Goal: Task Accomplishment & Management: Manage account settings

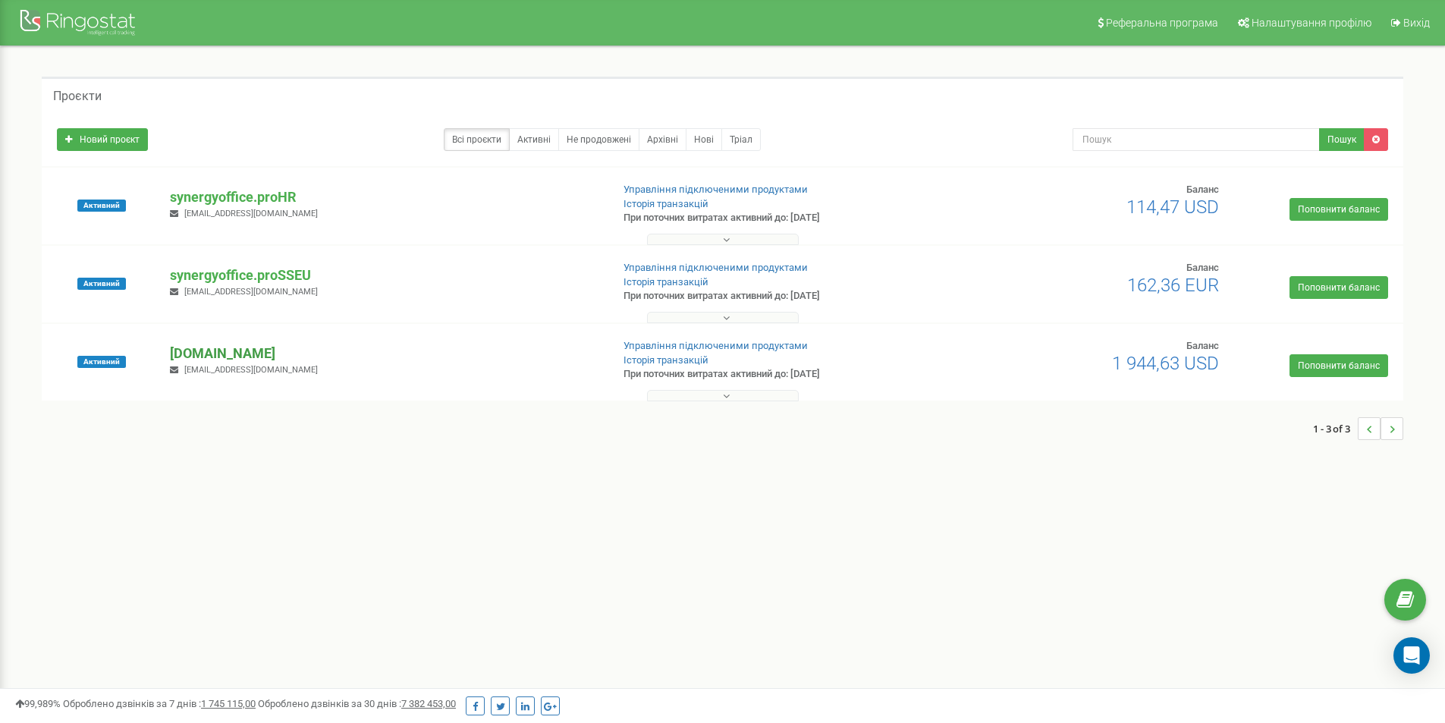
click at [255, 360] on p "[DOMAIN_NAME]" at bounding box center [384, 354] width 428 height 20
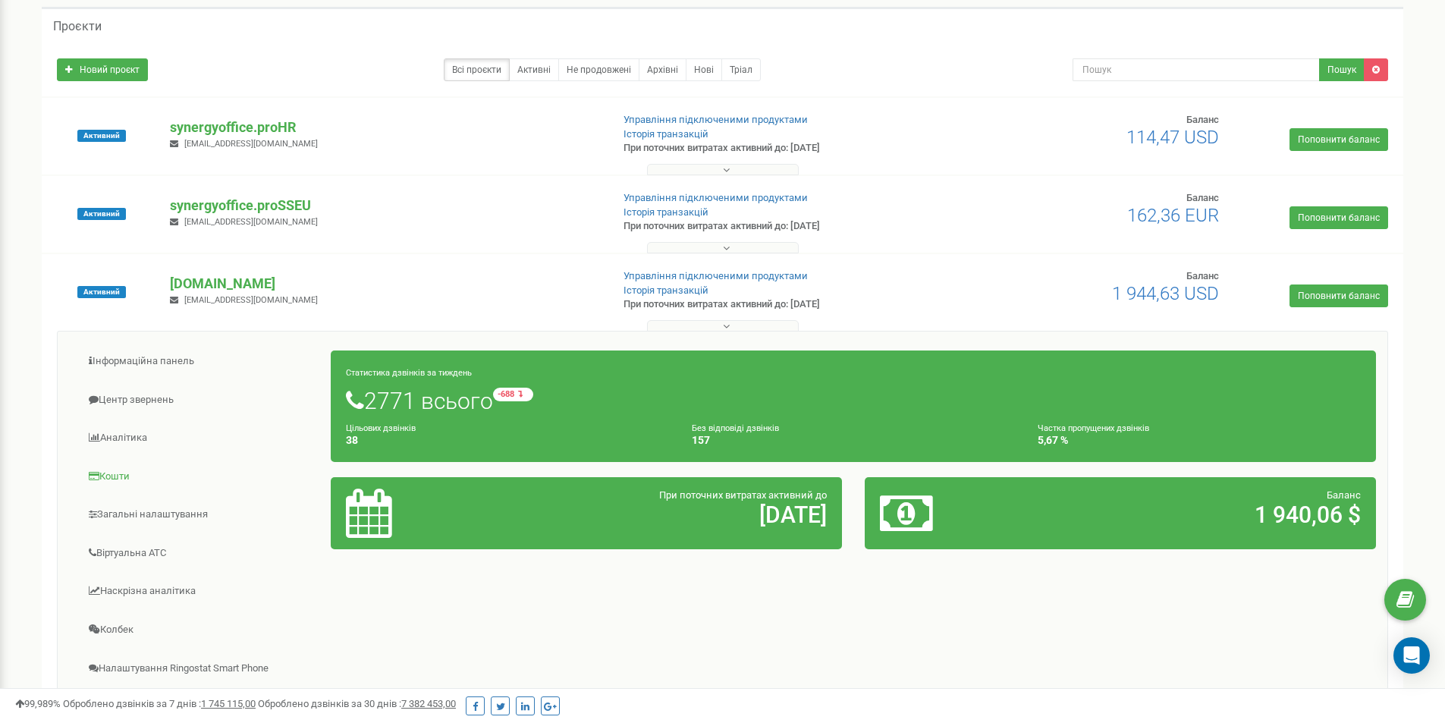
scroll to position [76, 0]
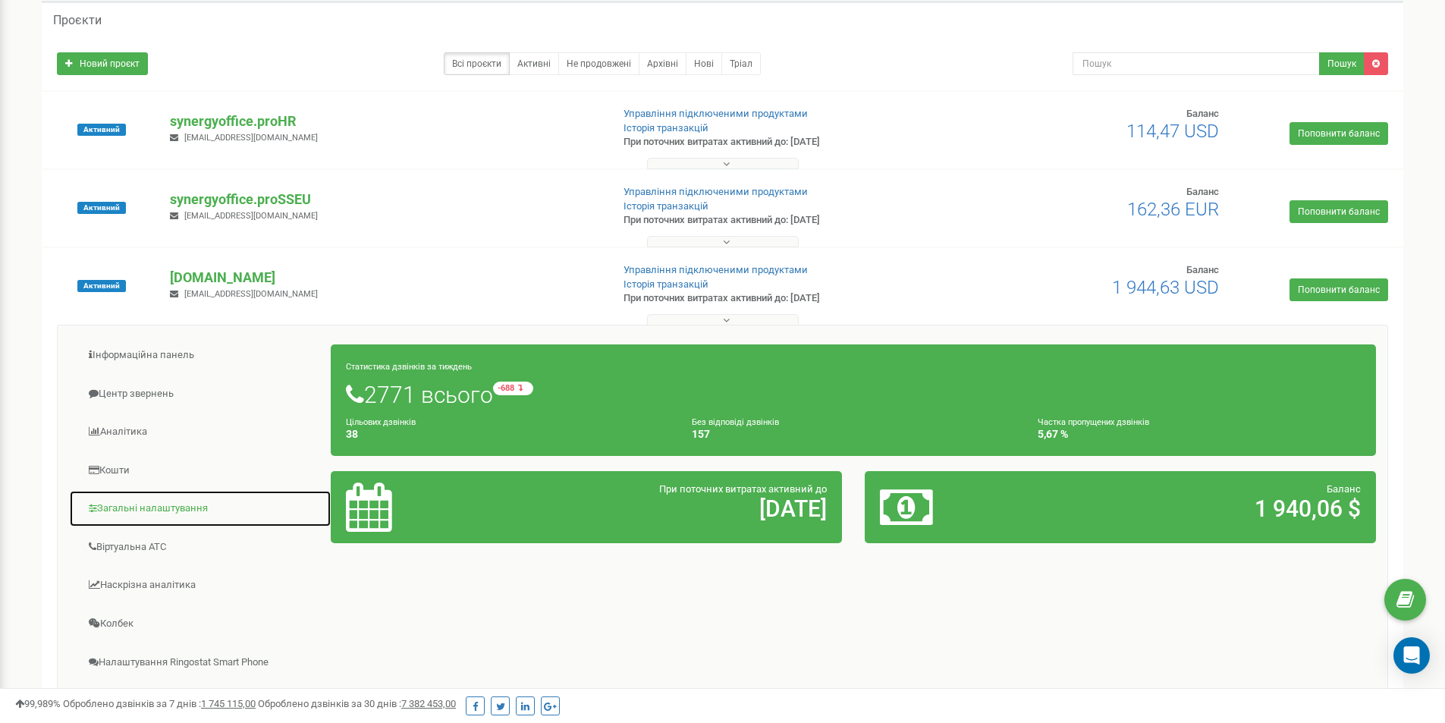
click at [171, 505] on link "Загальні налаштування" at bounding box center [200, 508] width 262 height 37
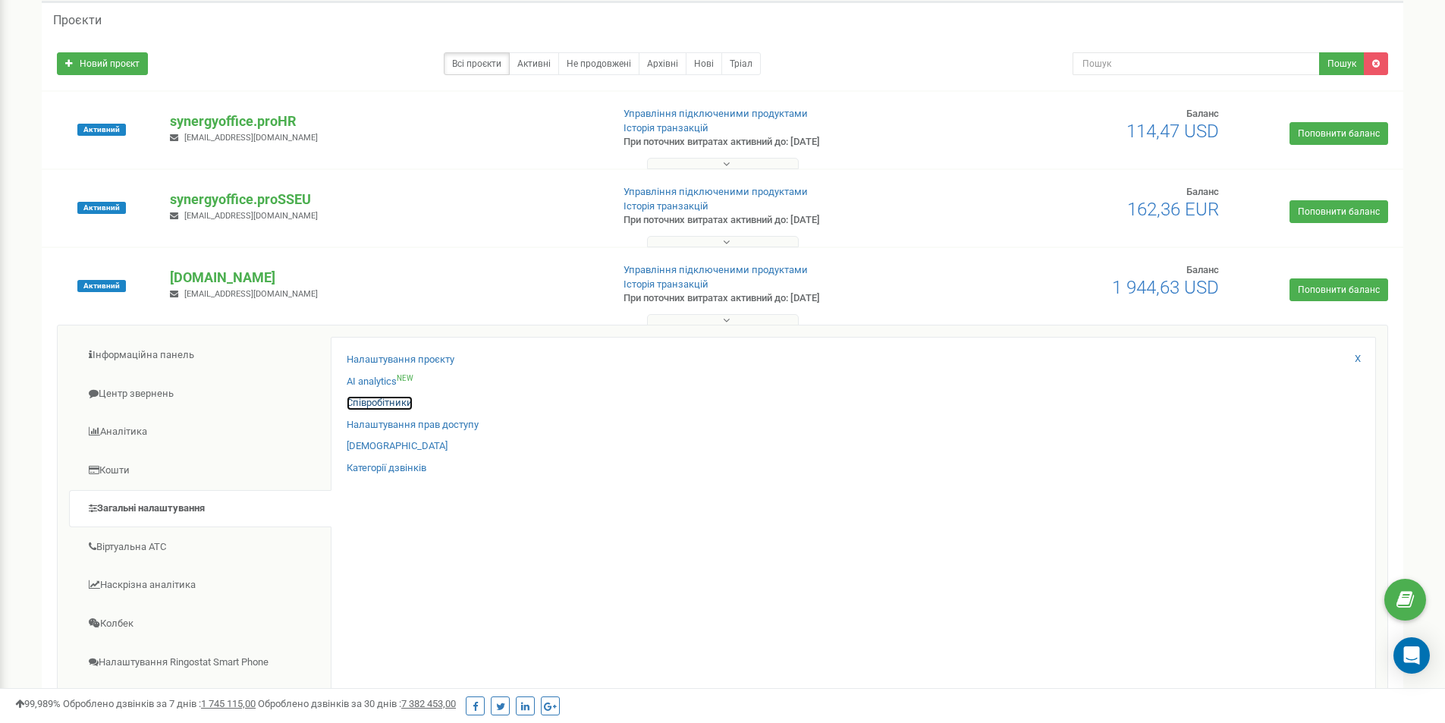
click at [373, 403] on link "Співробітники" at bounding box center [380, 403] width 66 height 14
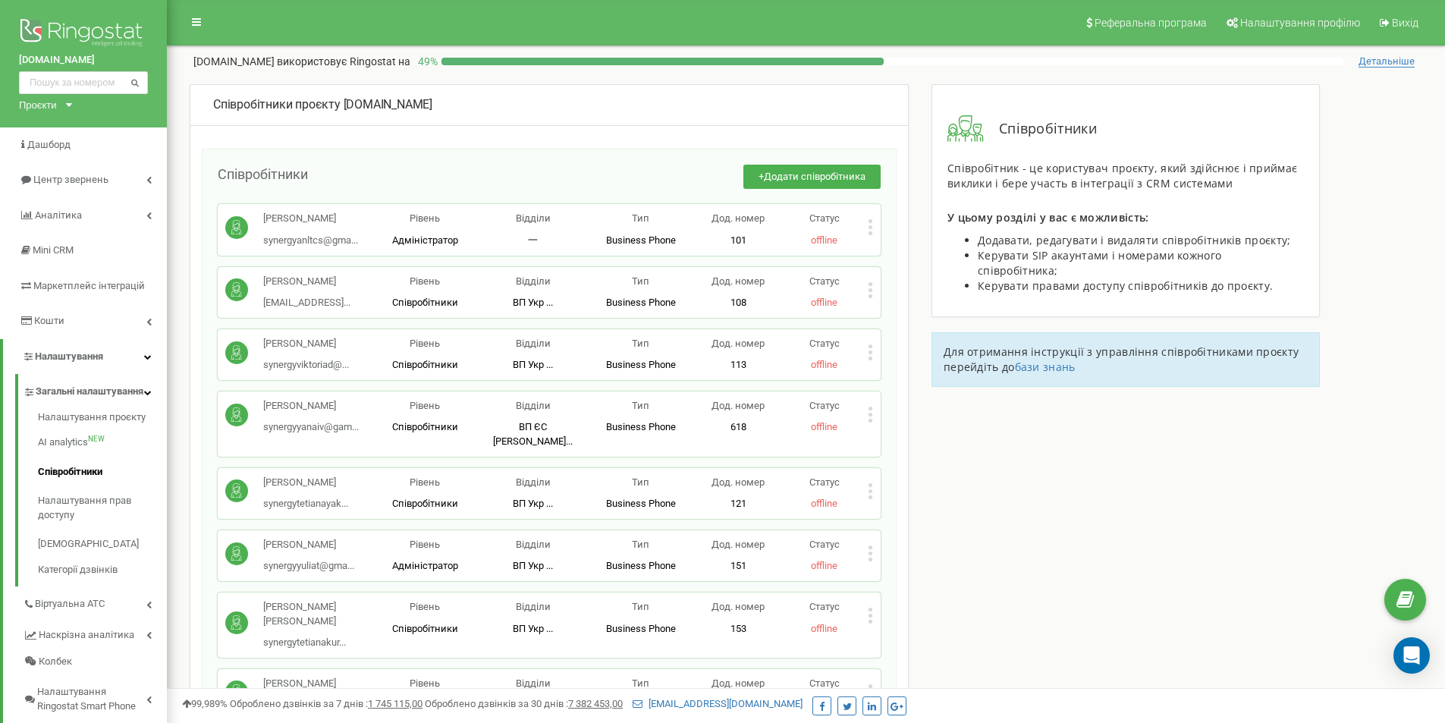
scroll to position [5382, 0]
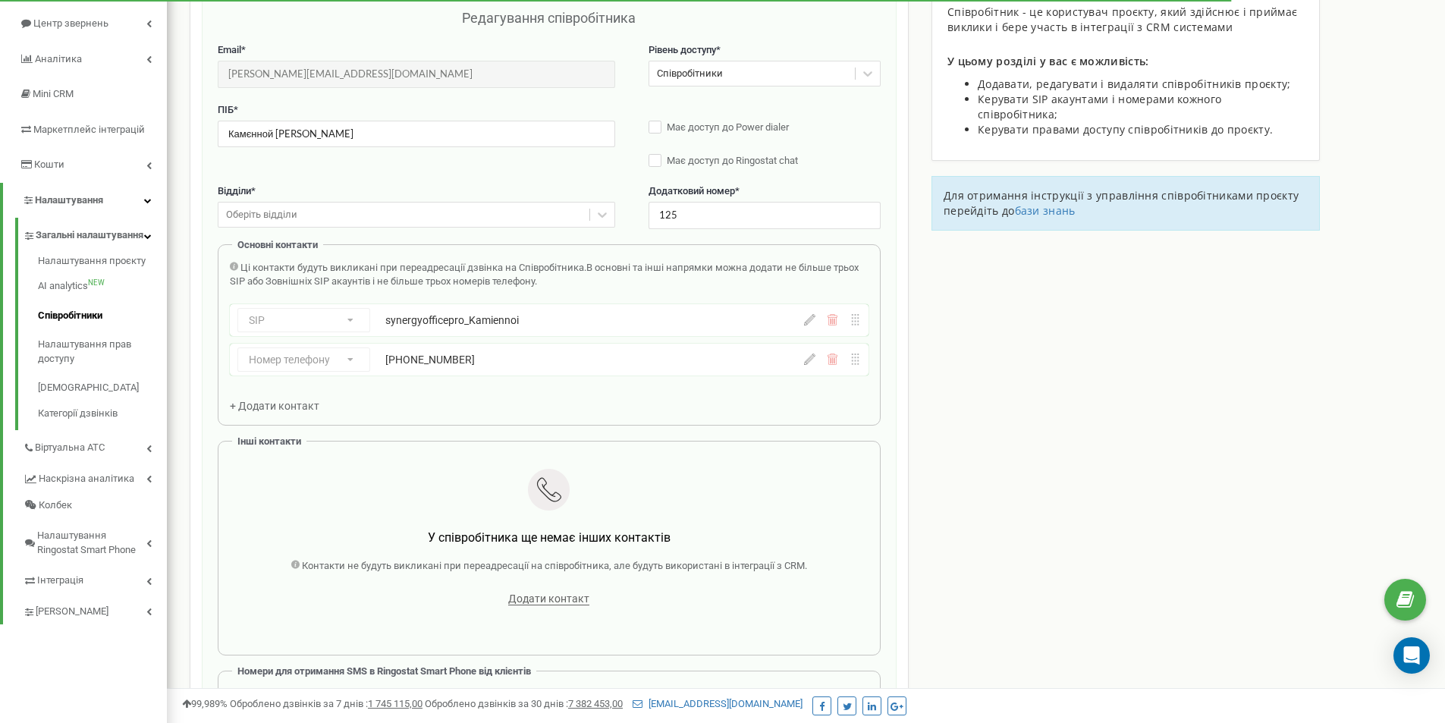
scroll to position [152, 0]
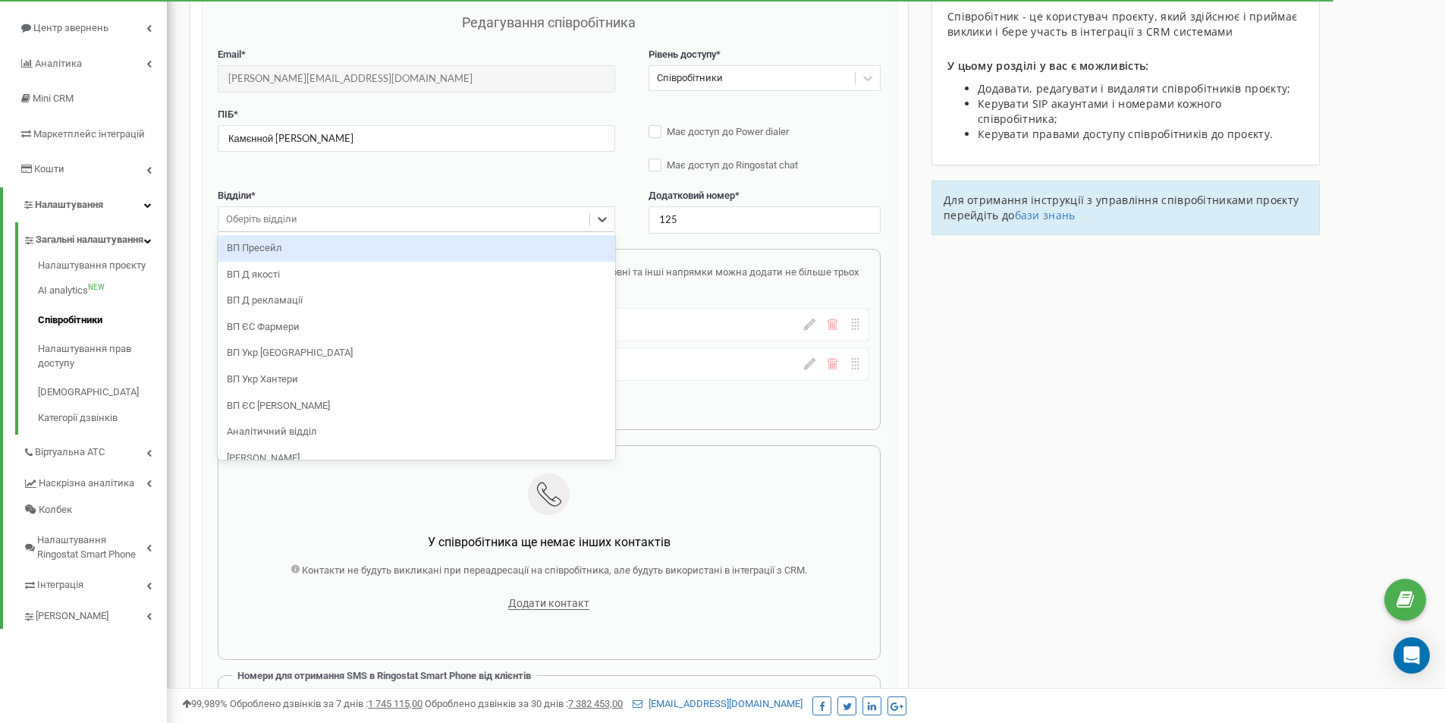
click at [419, 213] on div "Оберіть відділи" at bounding box center [403, 220] width 371 height 24
click at [419, 259] on div "ВП Пресейл" at bounding box center [416, 248] width 397 height 27
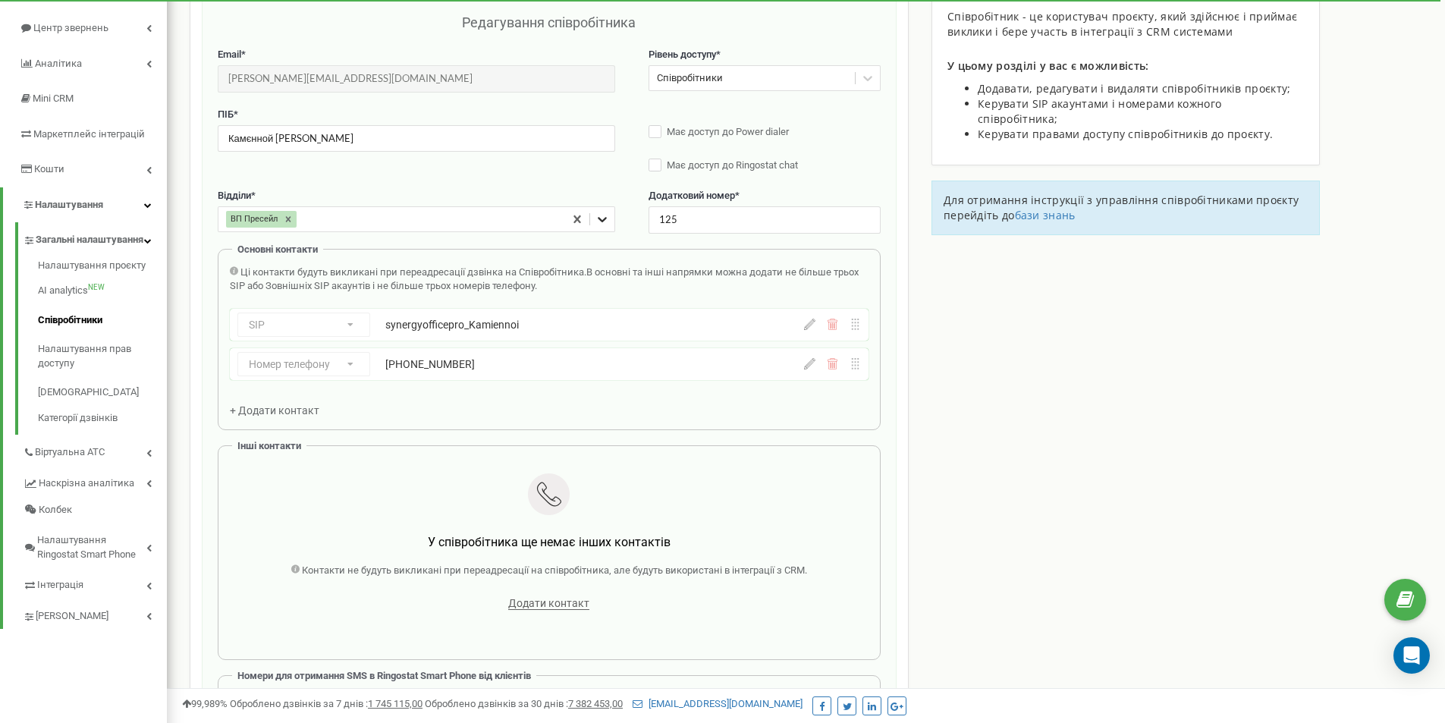
click at [610, 222] on div at bounding box center [602, 219] width 24 height 24
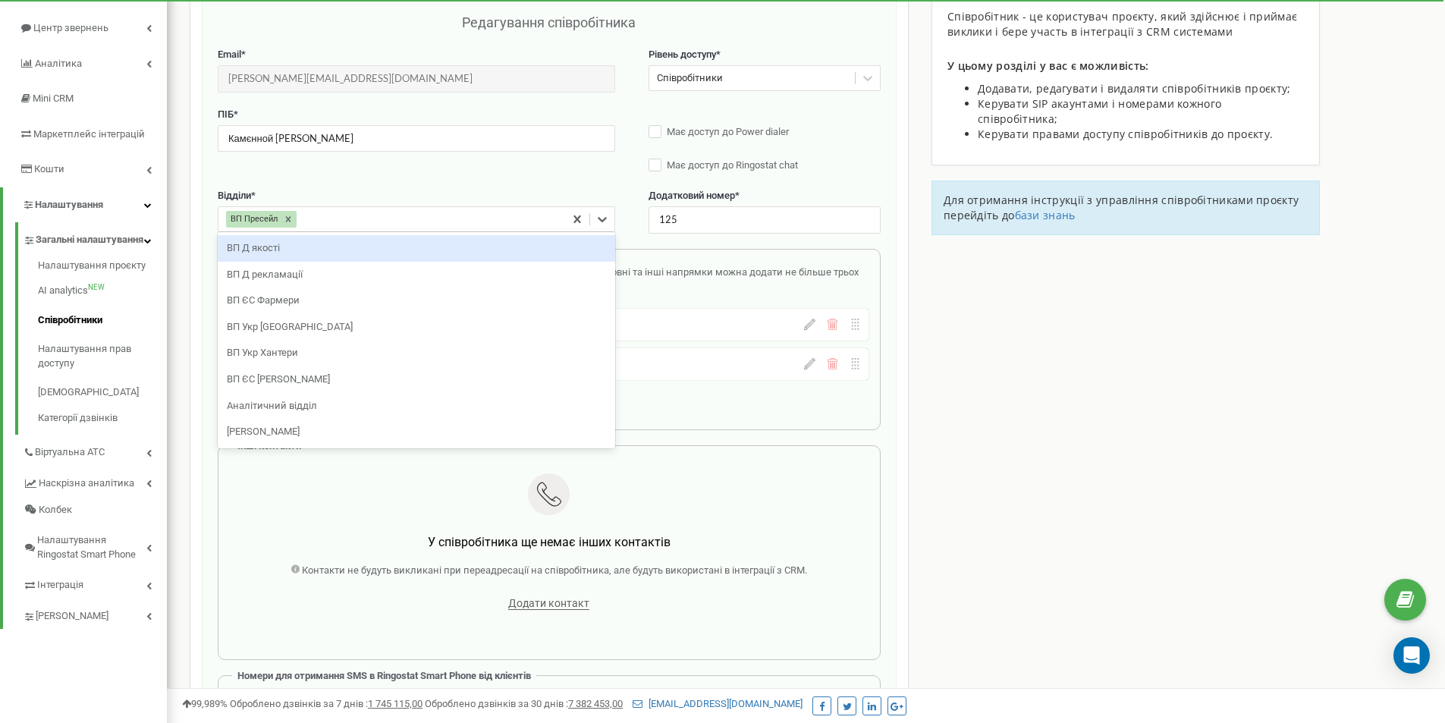
click at [491, 167] on div "ПІБ * Камєнной [PERSON_NAME] доступ до Power dialer Має доступ до Ringostat chat" at bounding box center [549, 148] width 663 height 81
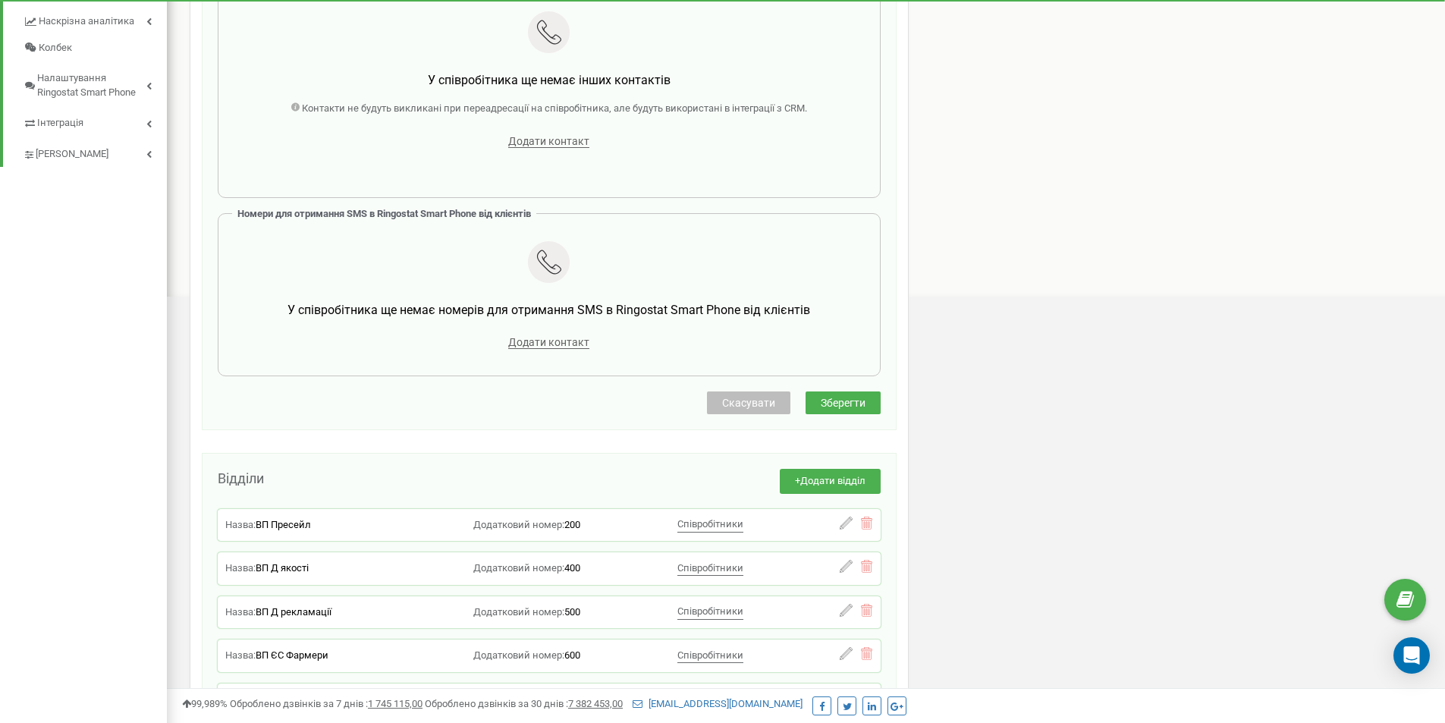
scroll to position [682, 0]
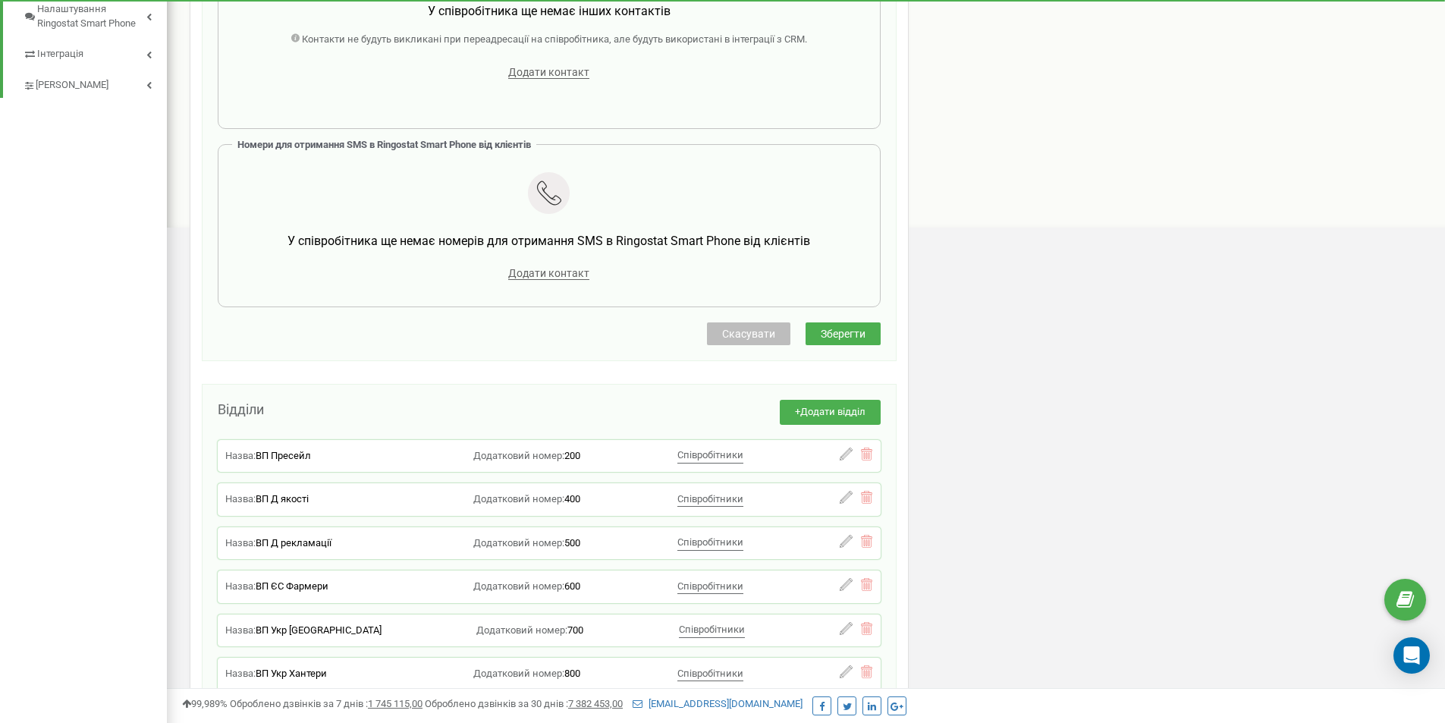
click at [845, 337] on span "Зберегти" at bounding box center [842, 334] width 45 height 12
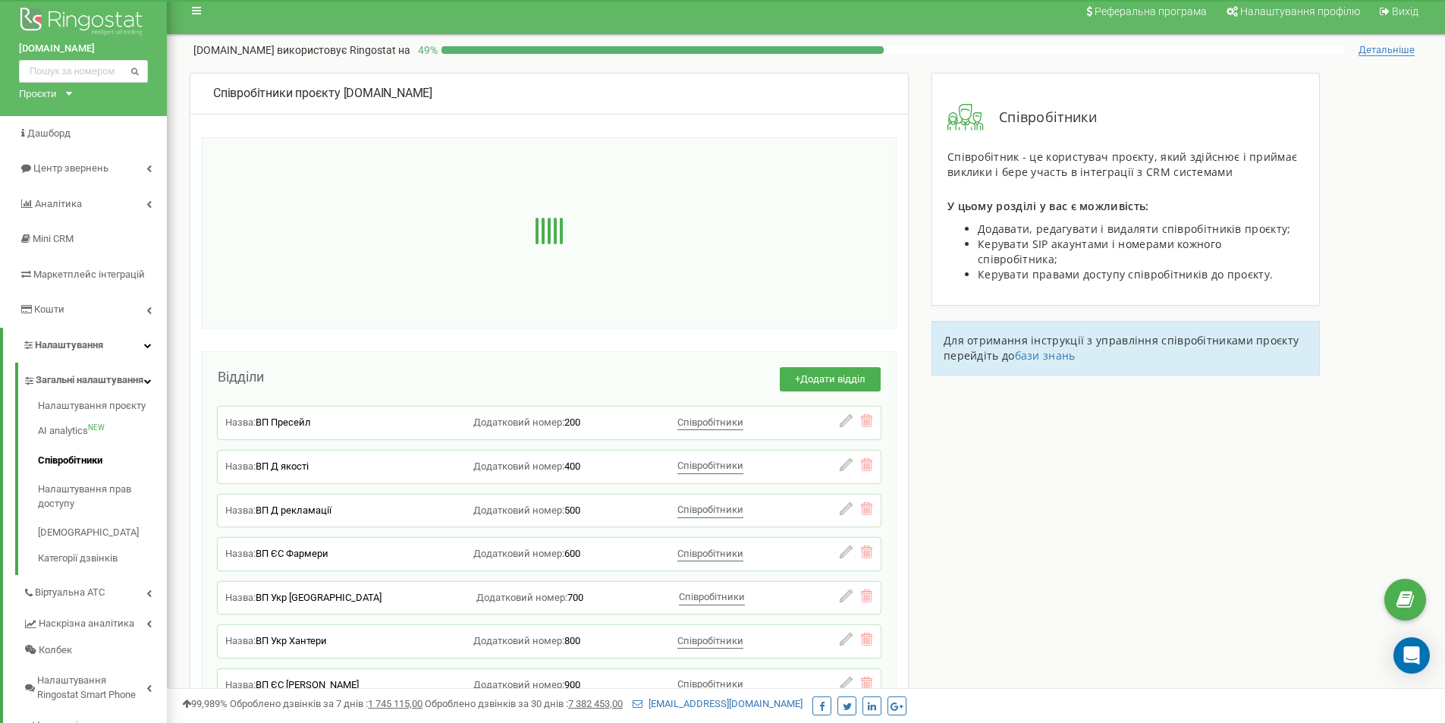
scroll to position [0, 0]
